Goal: Complete application form

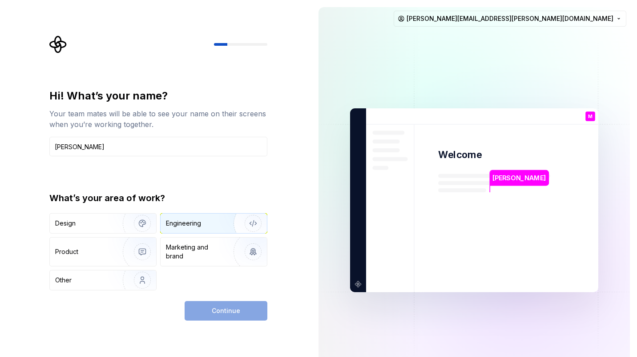
type input "Mohammed"
click at [249, 221] on img "button" at bounding box center [247, 224] width 57 height 60
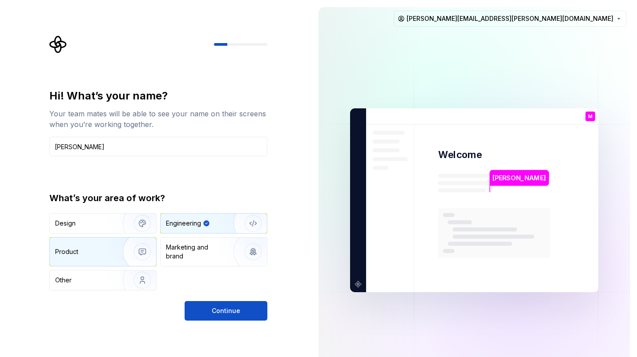
click at [128, 254] on img "button" at bounding box center [136, 252] width 57 height 60
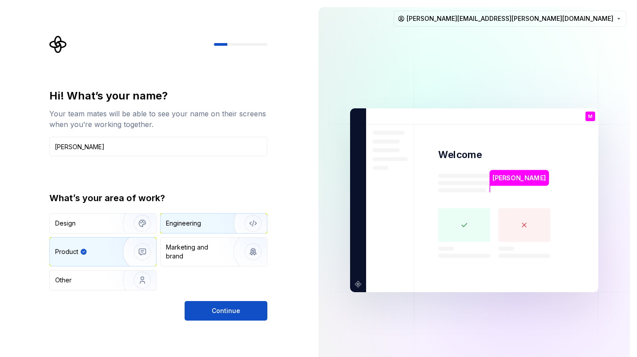
click at [243, 224] on img "button" at bounding box center [247, 224] width 57 height 60
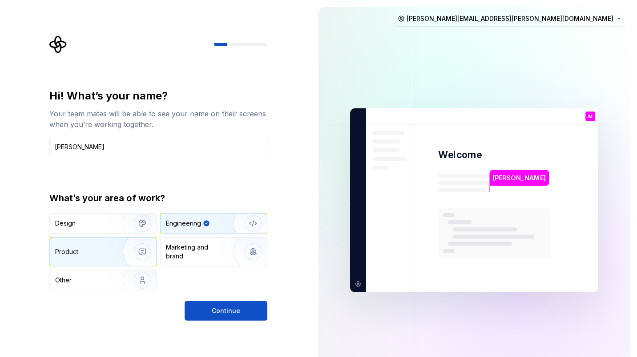
click at [137, 254] on img "button" at bounding box center [136, 252] width 57 height 60
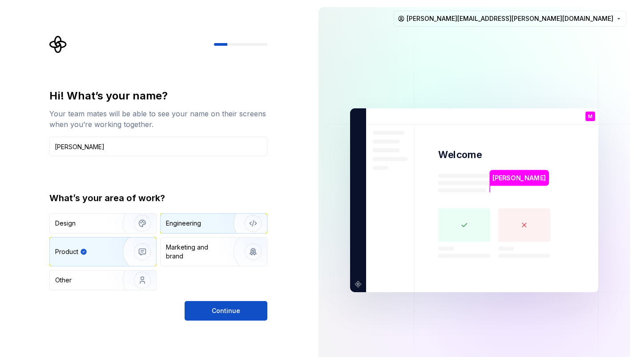
click at [247, 227] on img "button" at bounding box center [247, 224] width 57 height 60
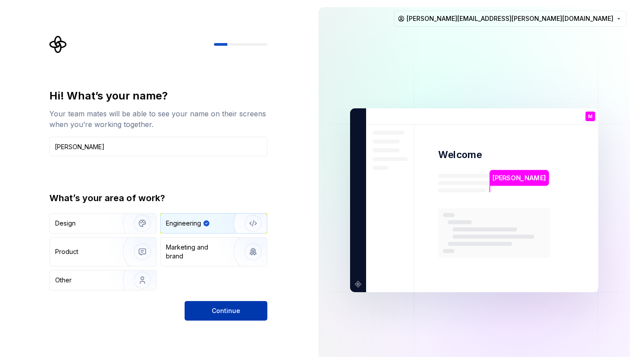
click at [233, 311] on span "Continue" at bounding box center [226, 311] width 28 height 9
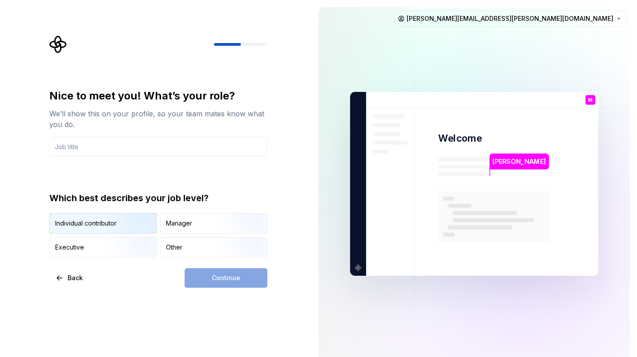
click at [138, 220] on img "button" at bounding box center [134, 235] width 57 height 60
click at [236, 281] on div "Continue" at bounding box center [225, 279] width 83 height 20
click at [134, 148] on input "text" at bounding box center [158, 147] width 218 height 20
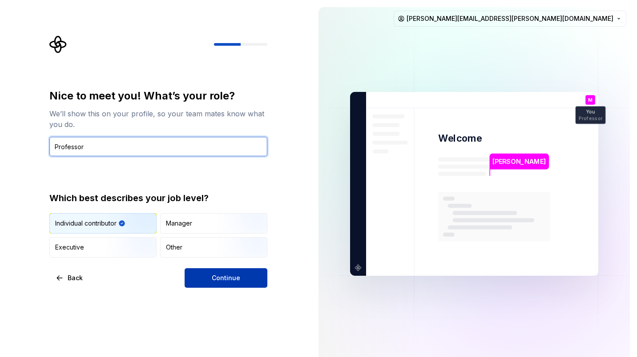
type input "Professor"
click at [238, 283] on button "Continue" at bounding box center [225, 279] width 83 height 20
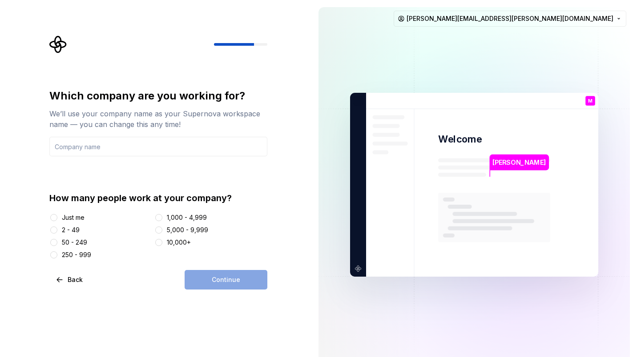
click at [76, 217] on div "Just me" at bounding box center [73, 217] width 23 height 9
click at [57, 217] on button "Just me" at bounding box center [53, 217] width 7 height 7
click at [235, 277] on div "Continue" at bounding box center [225, 280] width 83 height 20
click at [103, 150] on input "text" at bounding box center [158, 147] width 218 height 20
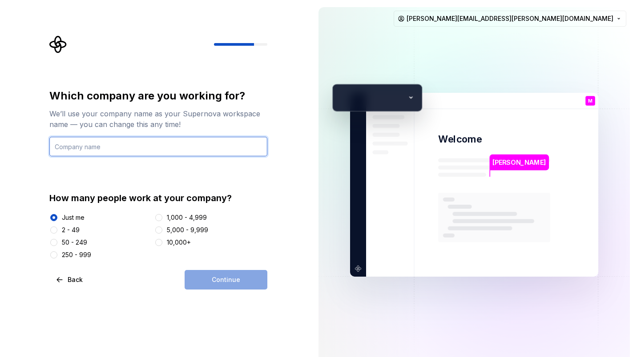
type input "Basheri.Com"
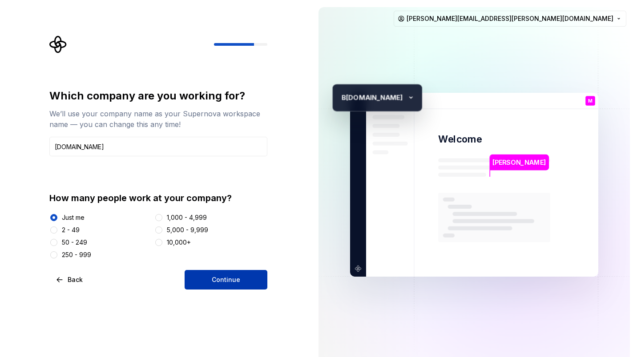
click at [218, 277] on span "Continue" at bounding box center [226, 280] width 28 height 9
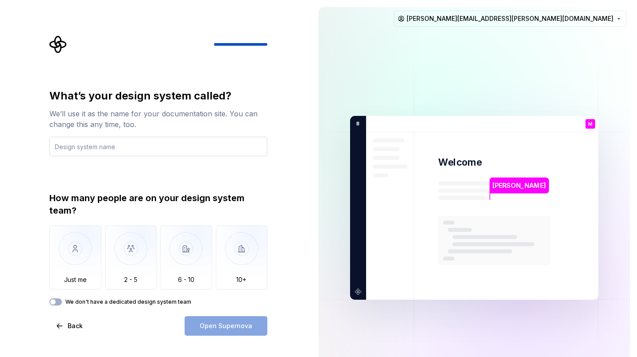
click at [134, 147] on input "text" at bounding box center [158, 147] width 218 height 20
type input "Basheri"
click at [74, 267] on img "button" at bounding box center [75, 256] width 52 height 60
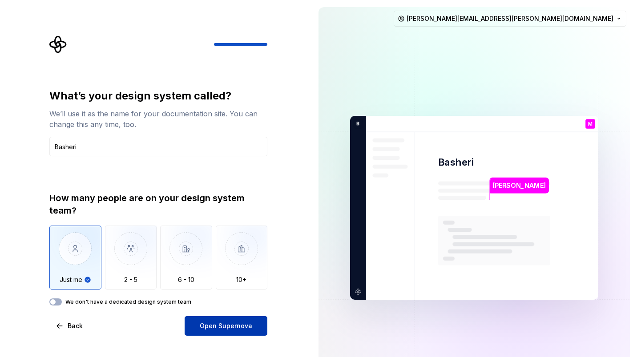
click at [207, 325] on span "Open Supernova" at bounding box center [226, 326] width 52 height 9
